Goal: Ask a question

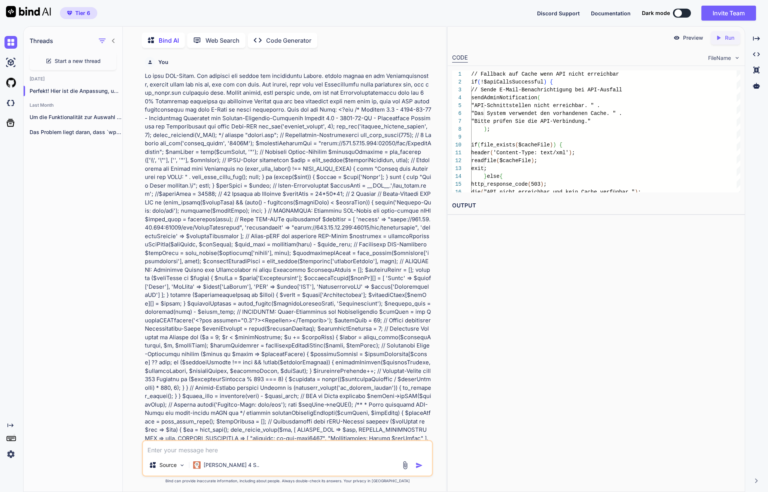
scroll to position [15734, 0]
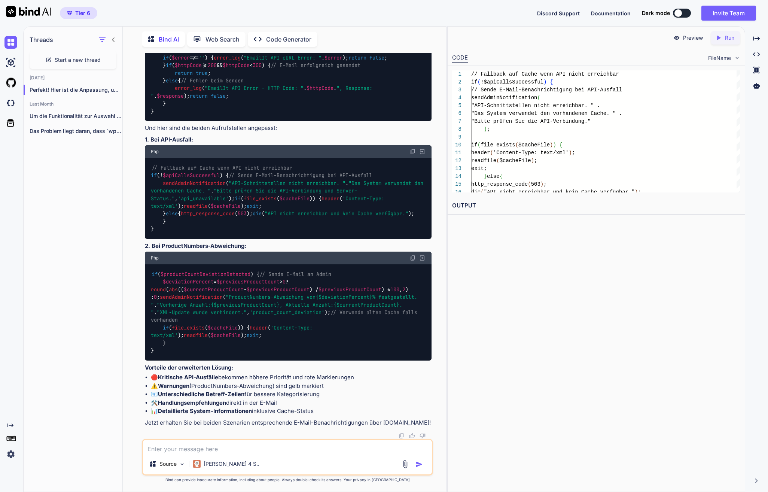
click at [360, 278] on div "if ( $productCountDeviationDetected ) { // Sende E-Mail an Admin $deviationPerc…" at bounding box center [288, 312] width 287 height 96
click at [243, 450] on textarea at bounding box center [287, 446] width 289 height 13
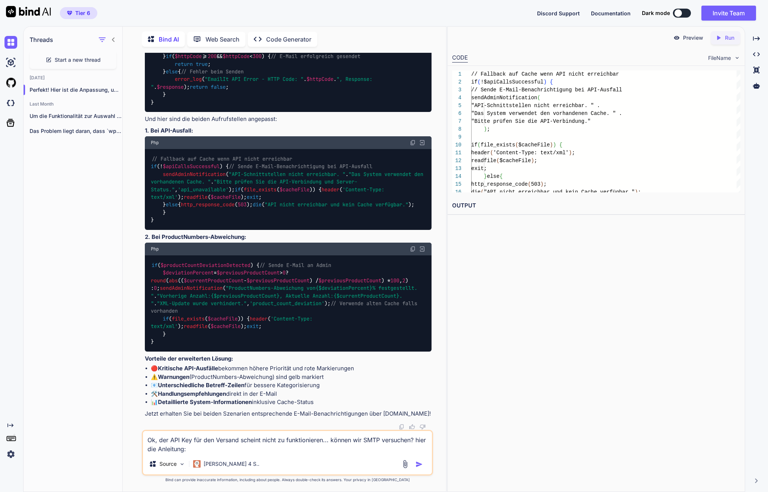
paste textarea "[URL][DOMAIN_NAME]"
type textarea "Ok, der API Key für den Versand scheint nicht zu funktionieren... können wir SM…"
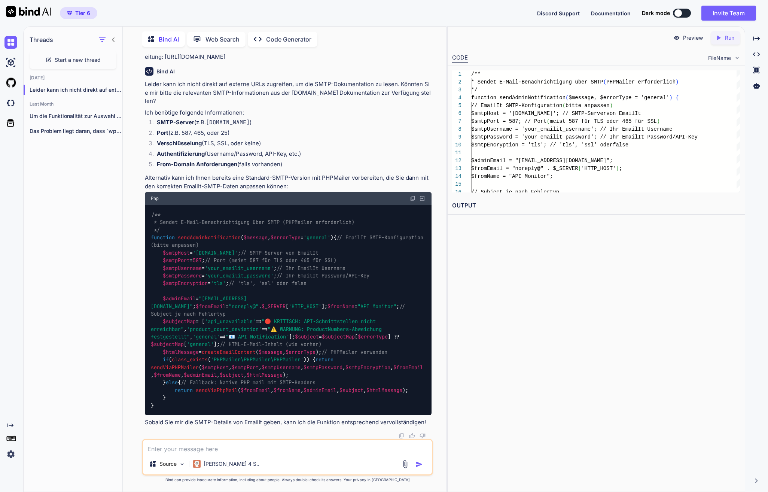
scroll to position [16230, 0]
click at [226, 448] on textarea at bounding box center [287, 446] width 289 height 13
paste textarea "Sending using SMTP Emailit offers SMTP support for sending emails. This is usef…"
type textarea "Ok, das hier steht auf der Seite: Sending using SMTP Emailit offers SMTP suppor…"
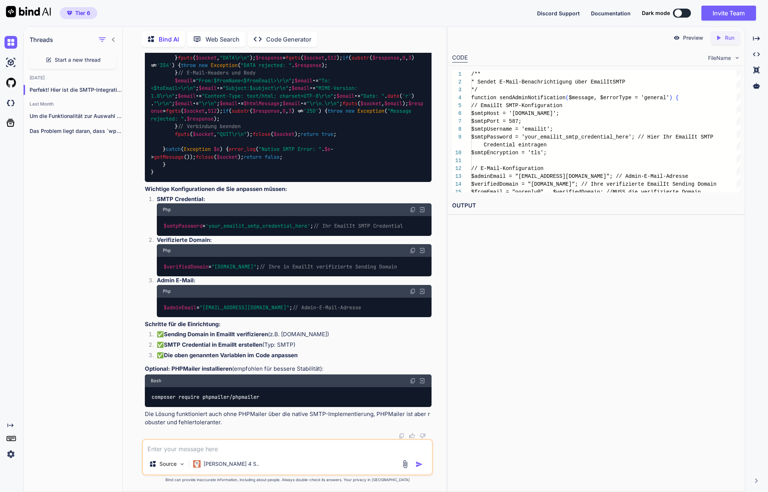
scroll to position [16576, 0]
click at [220, 449] on textarea at bounding box center [287, 446] width 289 height 13
paste textarea "Native SMTP Error: STARTTLS failed: 250-STARTTLS"
type textarea "Mach es nicht zu kompliziert. Ich erhalte Fehler Native SMTP Error: STARTTLS fa…"
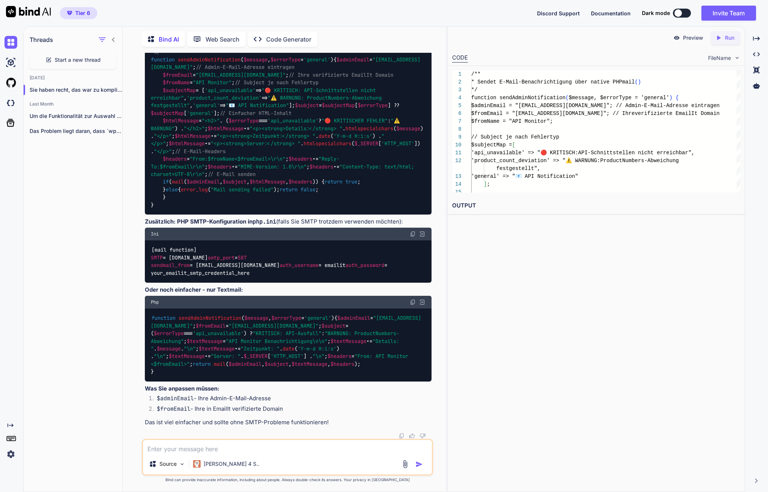
scroll to position [18797, 0]
paste textarea "curl -X POST '[URL][DOMAIN_NAME]' \ -H "Authorization: Bearer {api_key}" \ -H "…"
type textarea "Ok, das geht in diesem Setup nicht. Kannst du diese Methode verwenden? curl -X …"
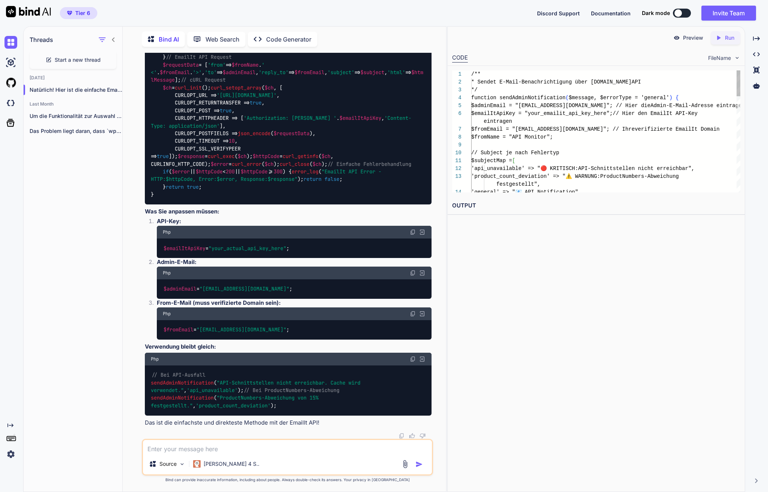
scroll to position [19510, 0]
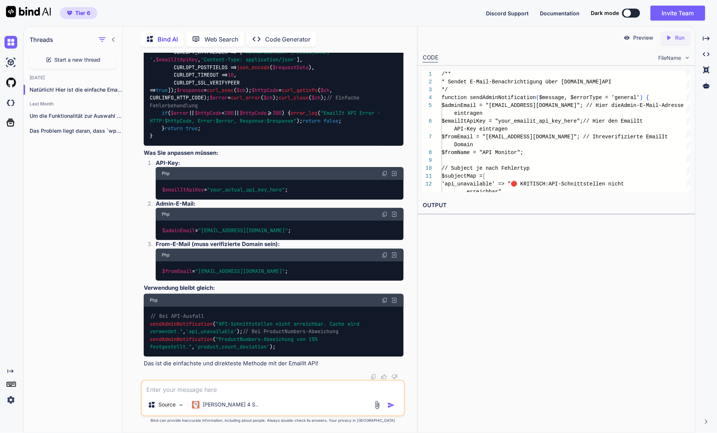
scroll to position [19956, 0]
